Goal: Understand process/instructions

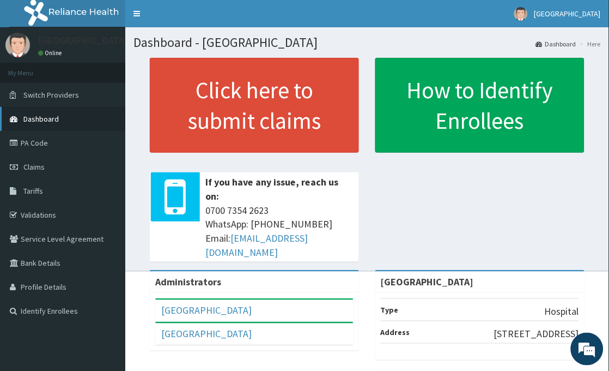
click at [33, 120] on span "Dashboard" at bounding box center [40, 119] width 35 height 10
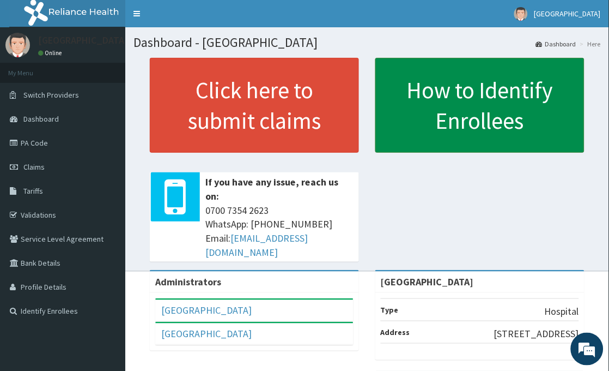
click at [518, 105] on link "How to Identify Enrollees" at bounding box center [479, 105] width 209 height 95
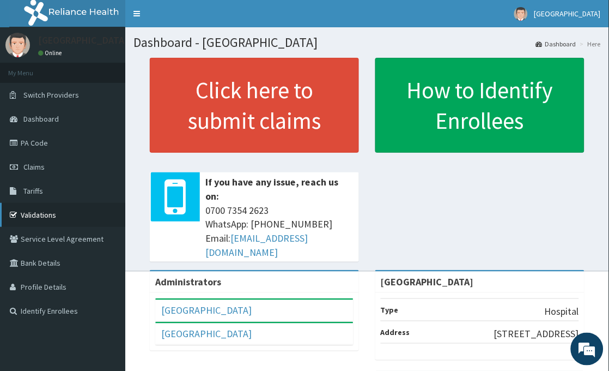
click at [40, 216] on link "Validations" at bounding box center [62, 215] width 125 height 24
